Goal: Task Accomplishment & Management: Use online tool/utility

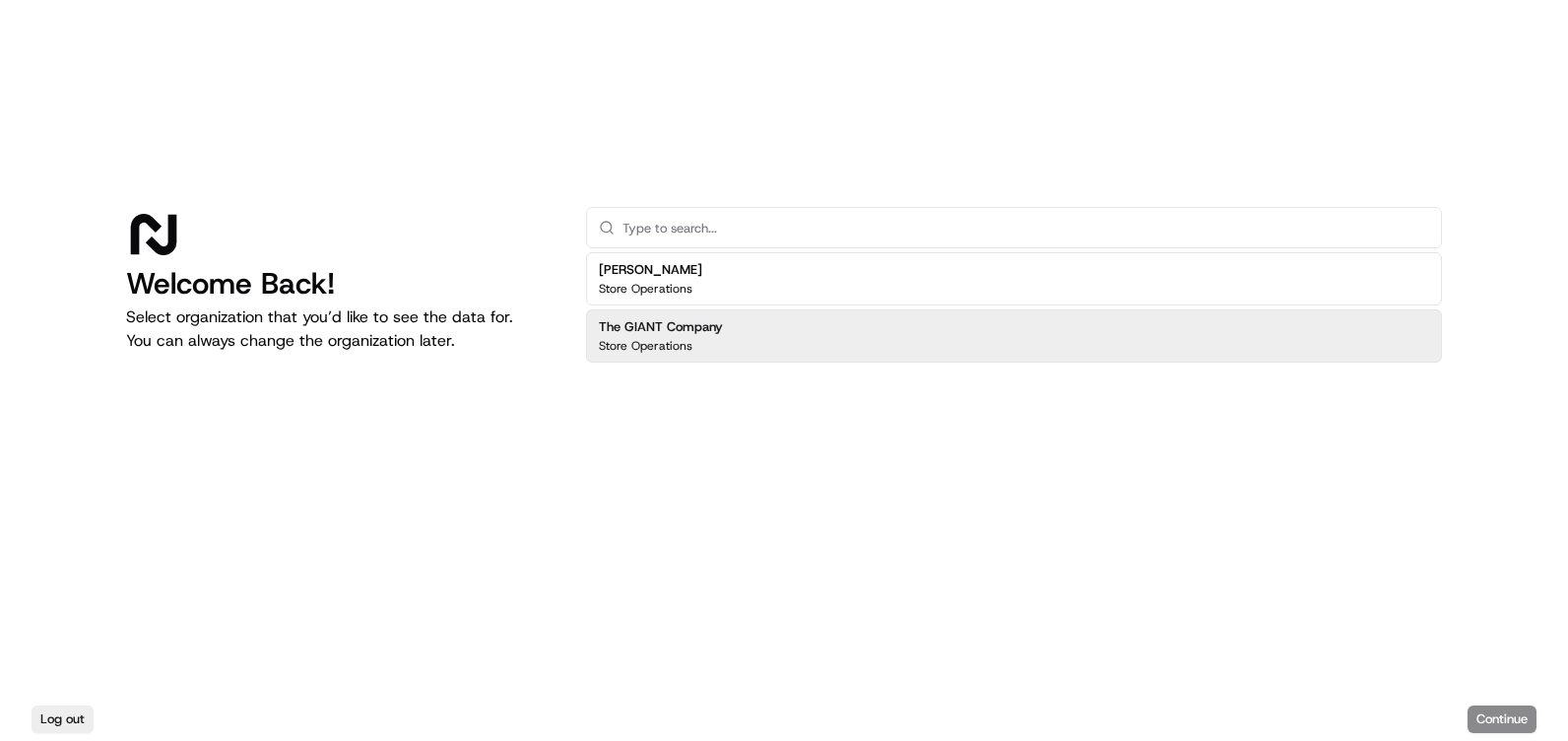
click at [691, 331] on h2 "The GIANT Company" at bounding box center [660, 327] width 124 height 18
click at [1486, 706] on button "Continue" at bounding box center [1501, 719] width 69 height 28
